Goal: Information Seeking & Learning: Learn about a topic

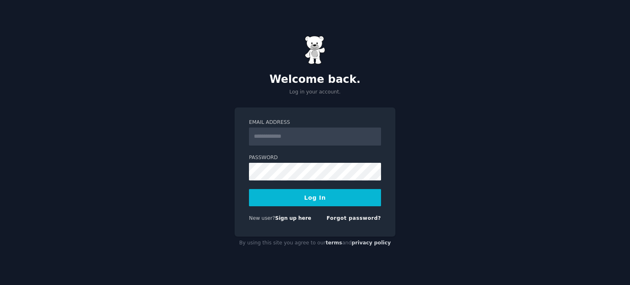
click at [266, 139] on input "Email Address" at bounding box center [315, 137] width 132 height 18
type input "**********"
click at [311, 197] on button "Log In" at bounding box center [315, 197] width 132 height 17
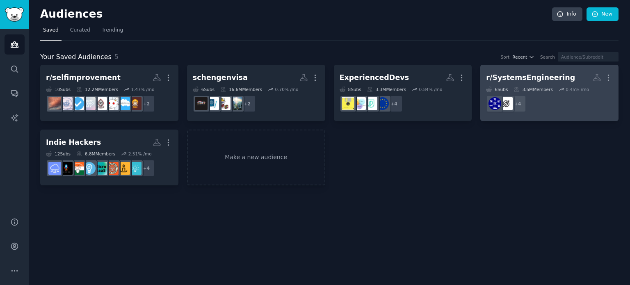
click at [544, 93] on dd "+ 4" at bounding box center [549, 103] width 127 height 23
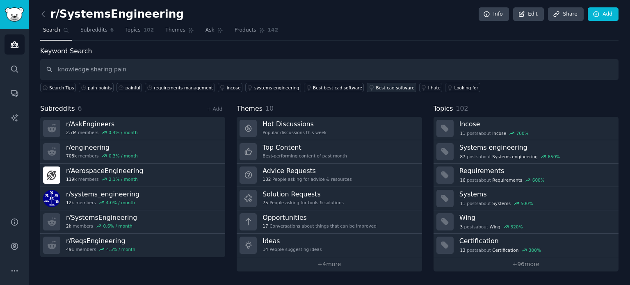
type input "knowledge sharing pain"
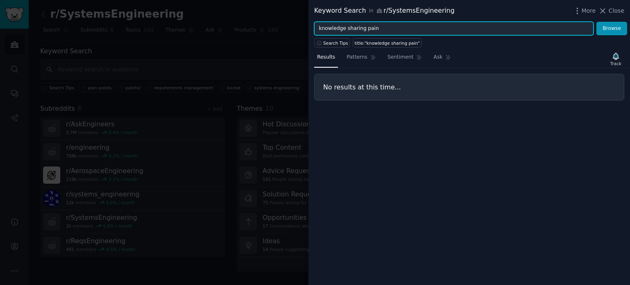
click at [385, 22] on input "knowledge sharing pain" at bounding box center [453, 29] width 279 height 14
type input "knowledge sharing"
click at [596, 22] on button "Browse" at bounding box center [611, 29] width 31 height 14
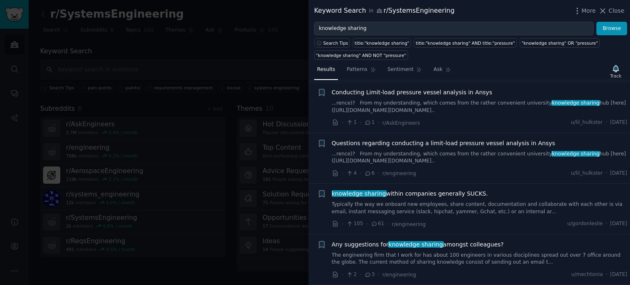
scroll to position [414, 0]
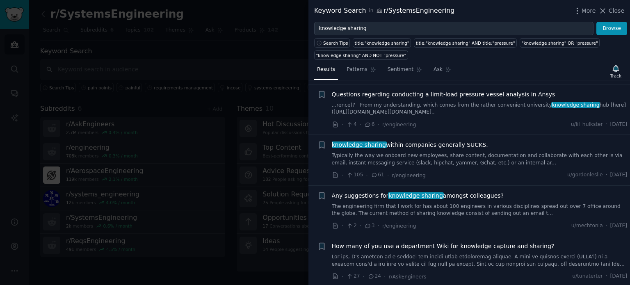
click at [451, 192] on span "Any suggestions for knowledge sharing amongst colleagues?" at bounding box center [418, 196] width 172 height 9
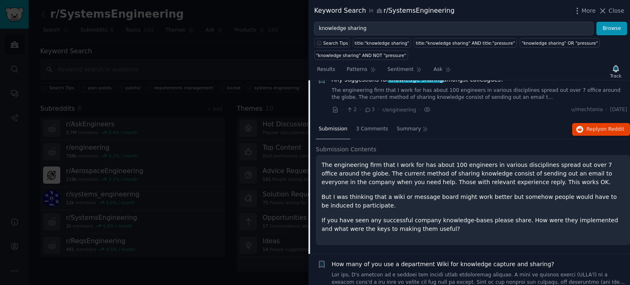
scroll to position [532, 0]
click at [561, 134] on div "Submission 3 Comments Summary Reply on Reddit" at bounding box center [473, 129] width 314 height 20
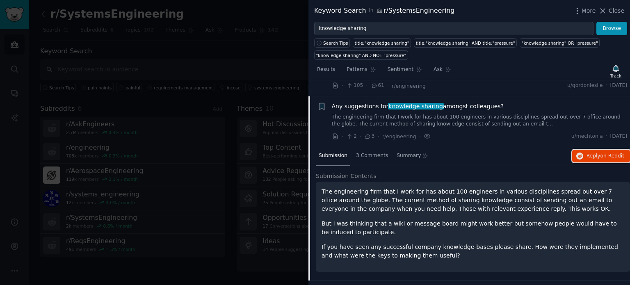
scroll to position [496, 0]
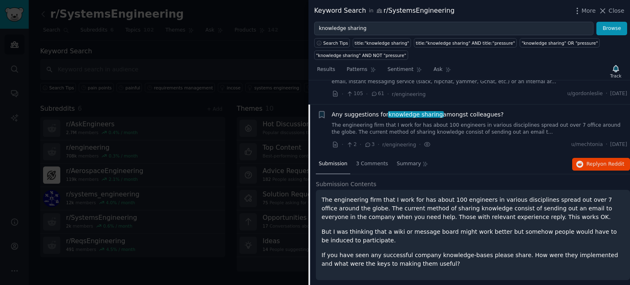
click at [499, 127] on link "The engineering firm that I work for has about 100 engineers in various discipl…" at bounding box center [480, 129] width 296 height 14
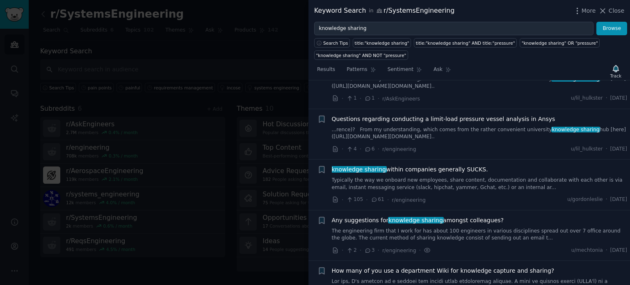
scroll to position [388, 0]
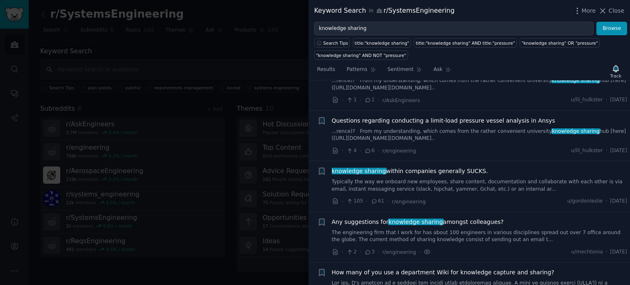
click at [423, 178] on link "Typically the way we onboard new employees, share content, documentation and co…" at bounding box center [480, 185] width 296 height 14
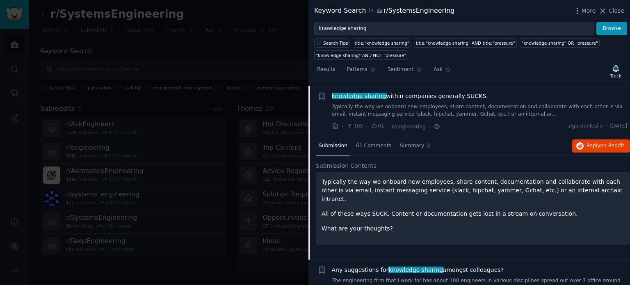
scroll to position [468, 0]
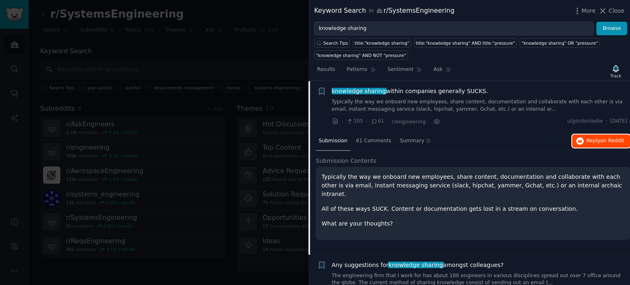
click at [591, 143] on button "Reply on Reddit" at bounding box center [601, 141] width 58 height 13
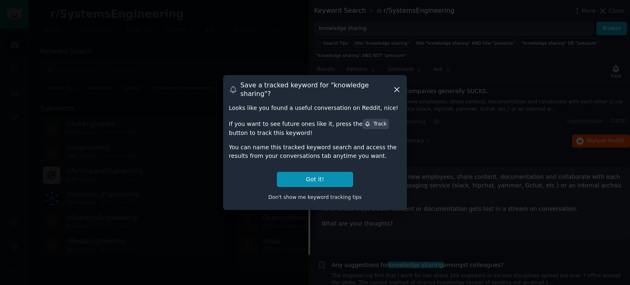
click at [395, 90] on icon at bounding box center [397, 89] width 9 height 9
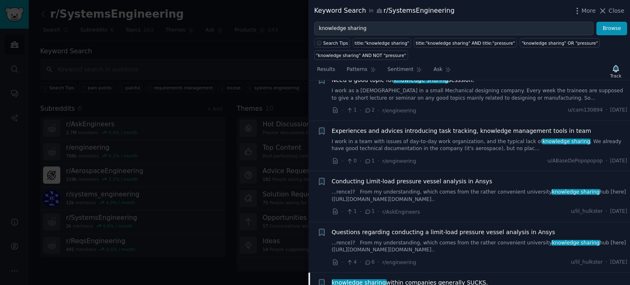
scroll to position [267, 0]
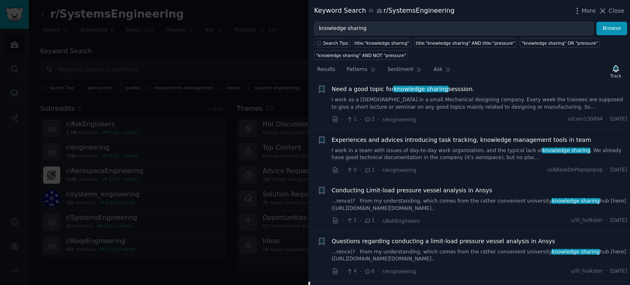
click at [440, 151] on link "I work in a team with issues of day-to-day work organization, and the typical l…" at bounding box center [480, 154] width 296 height 14
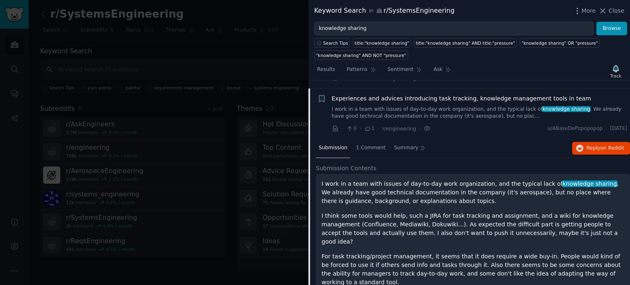
scroll to position [316, 0]
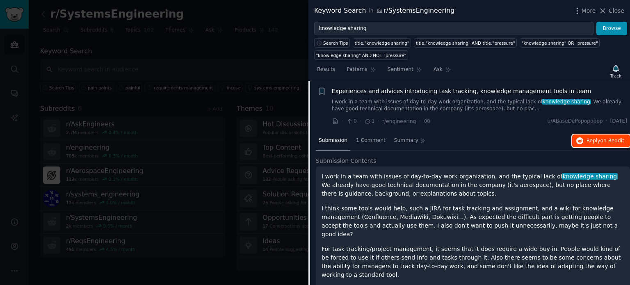
click at [605, 141] on span "on Reddit" at bounding box center [613, 141] width 24 height 6
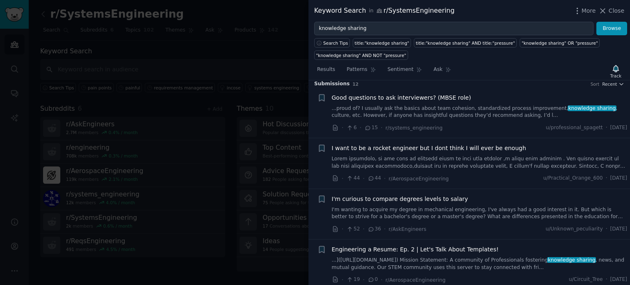
scroll to position [0, 0]
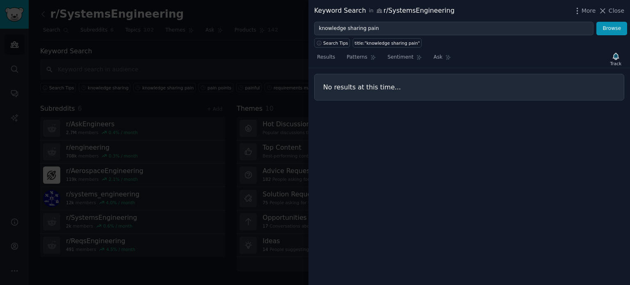
click at [412, 153] on div "Results Patterns Sentiment Ask Track No results at this time..." at bounding box center [469, 167] width 322 height 238
